Goal: Information Seeking & Learning: Find specific fact

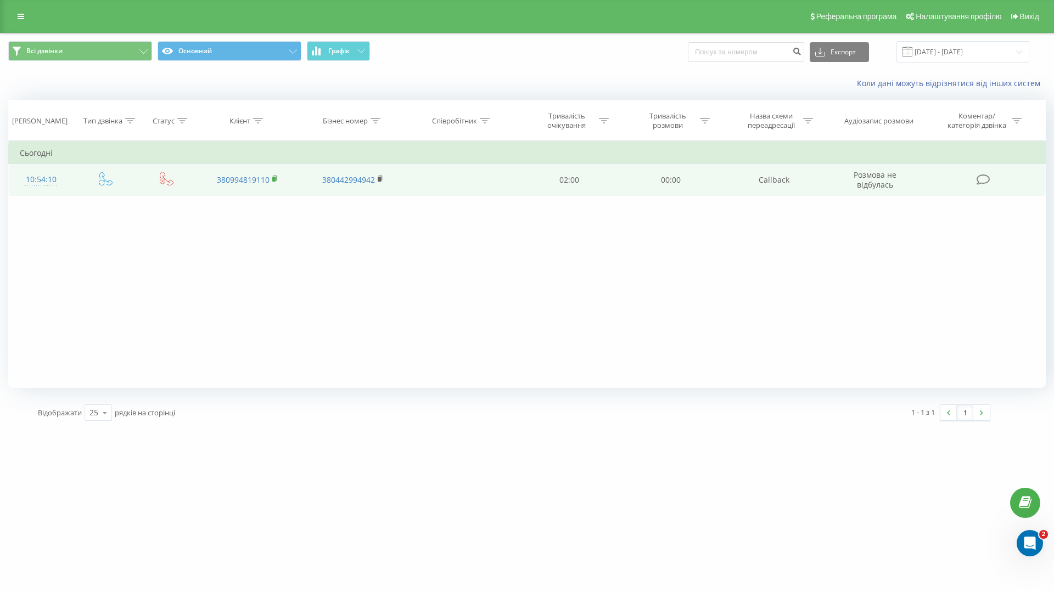
click at [278, 180] on icon at bounding box center [275, 179] width 6 height 8
click at [274, 177] on rect at bounding box center [273, 179] width 3 height 5
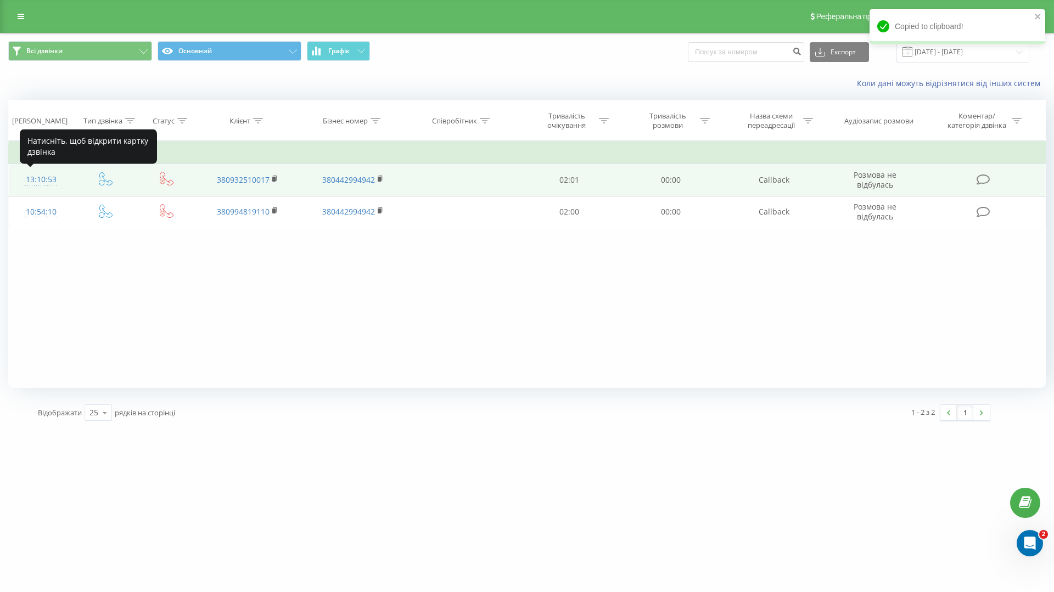
click at [43, 185] on div at bounding box center [41, 185] width 43 height 1
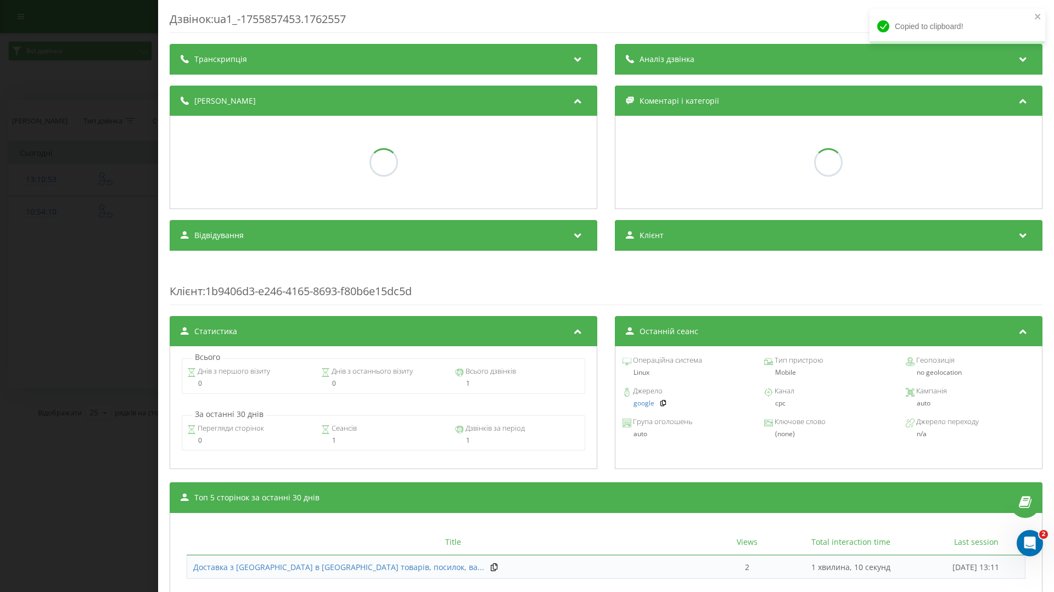
scroll to position [91, 0]
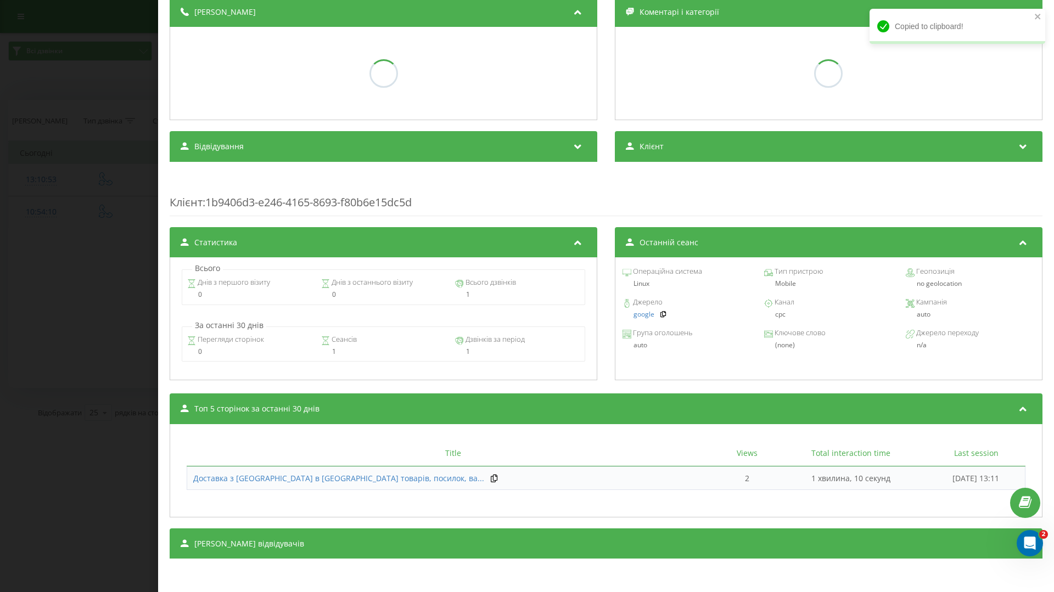
click at [312, 483] on div "Транскрипція Аналіз дзвінка Деталі дзвінка Коментарі і категорії Відвідування К…" at bounding box center [606, 257] width 873 height 604
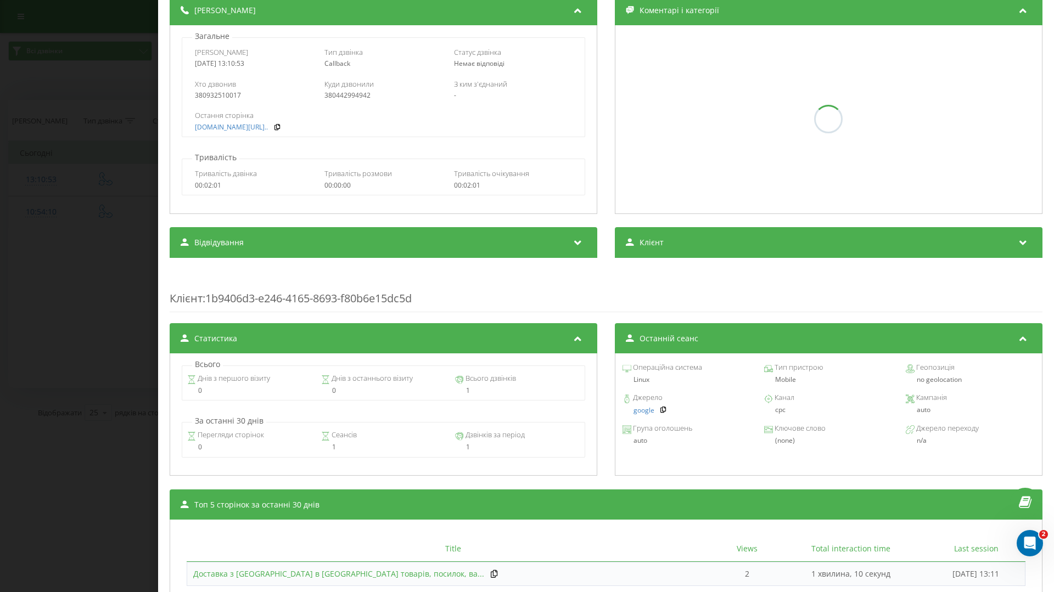
click at [331, 577] on span "Доставка з [GEOGRAPHIC_DATA] в [GEOGRAPHIC_DATA] товарів, посилок, ва..." at bounding box center [338, 574] width 291 height 10
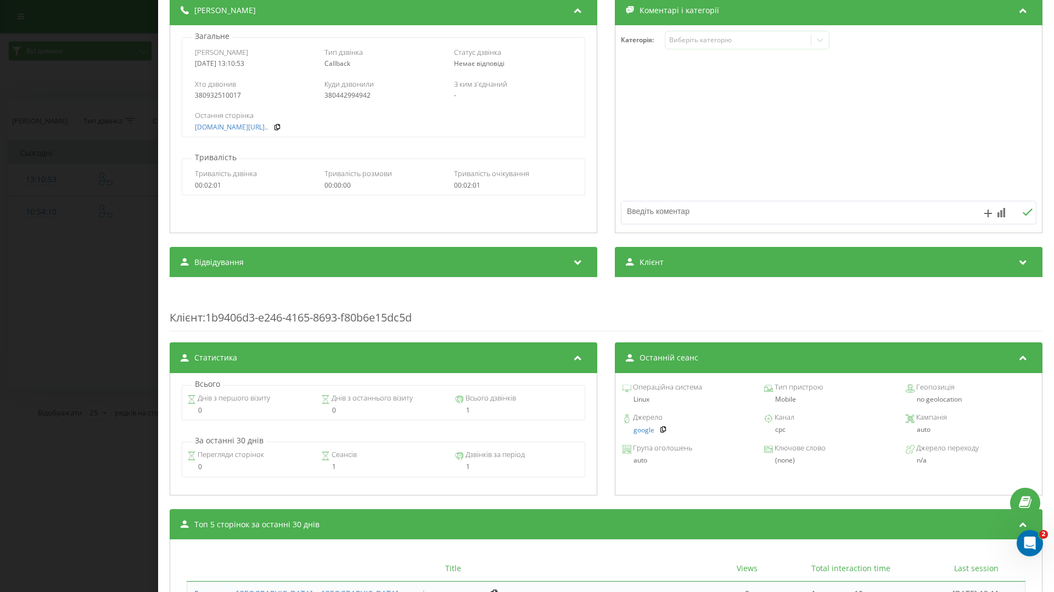
click at [230, 95] on div "380932510017" at bounding box center [254, 96] width 118 height 8
copy div "380932510017"
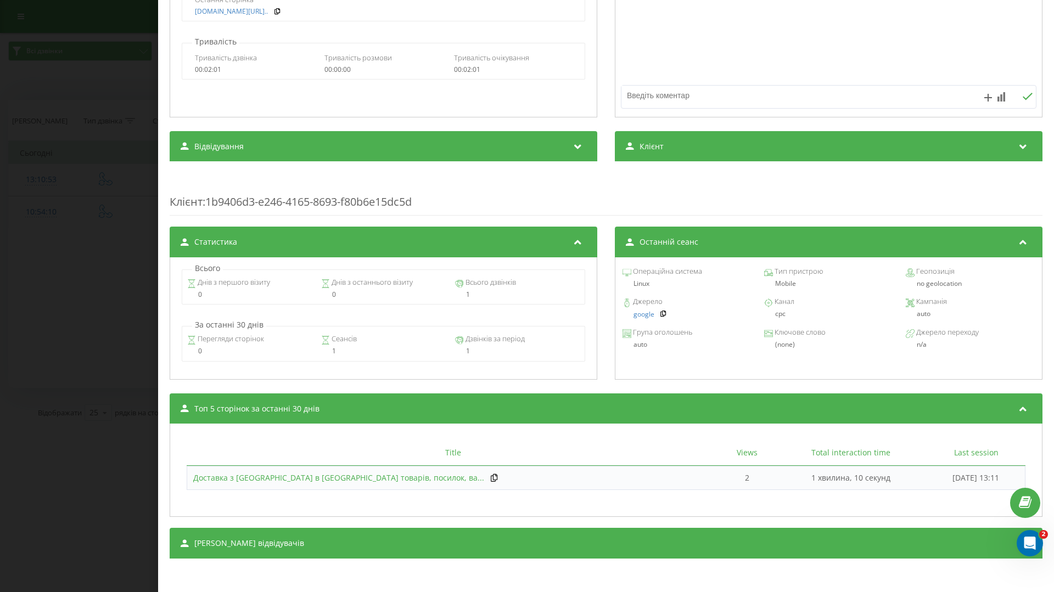
click at [311, 478] on span "Доставка з [GEOGRAPHIC_DATA] в [GEOGRAPHIC_DATA] товарів, посилок, ва..." at bounding box center [338, 478] width 291 height 10
click at [82, 155] on div "Дзвінок : ua1_-1755857453.1762557 Транскрипція Для AI-аналізу майбутніх дзвінкі…" at bounding box center [527, 296] width 1054 height 592
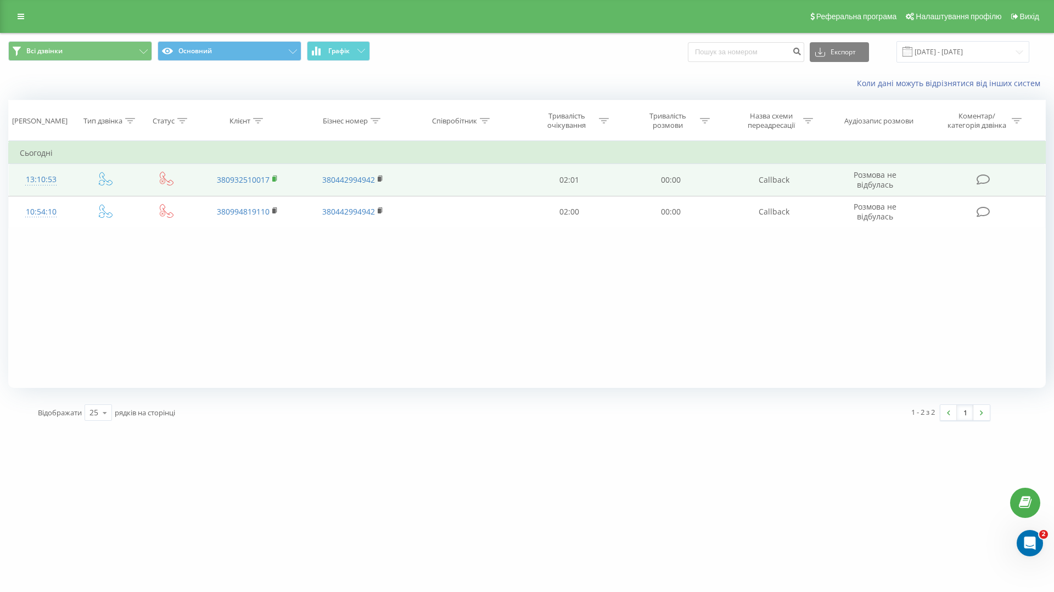
click at [276, 179] on icon at bounding box center [275, 178] width 4 height 5
